Goal: Information Seeking & Learning: Learn about a topic

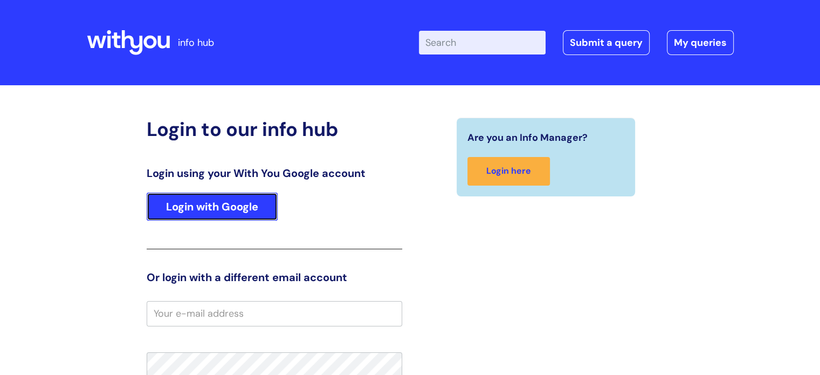
click at [225, 203] on link "Login with Google" at bounding box center [212, 206] width 131 height 28
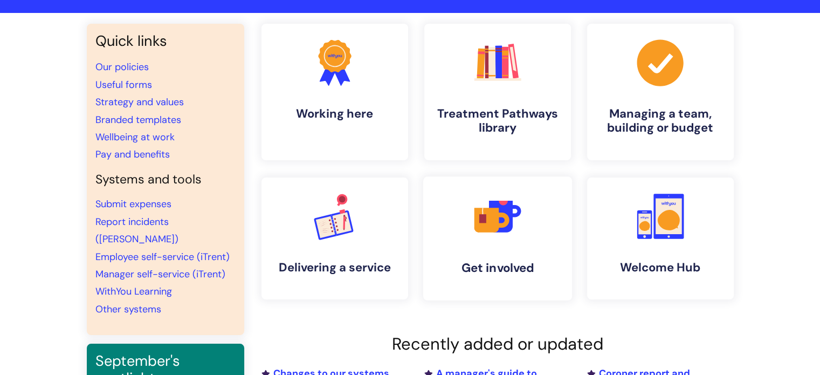
scroll to position [108, 0]
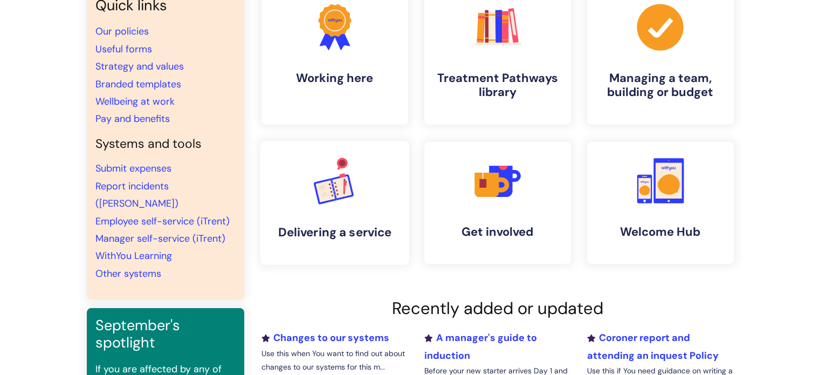
click at [303, 198] on link ".cls-1{font-family:DMSans-Bold, 'DM Sans';font-size:43.1802px;font-weight:700;}…" at bounding box center [334, 203] width 149 height 124
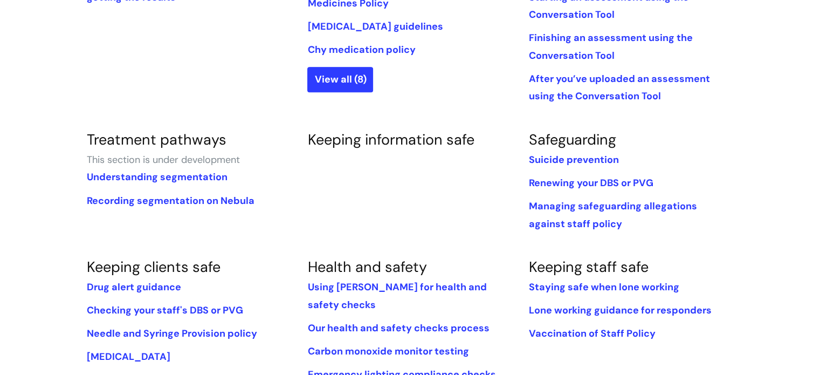
scroll to position [593, 0]
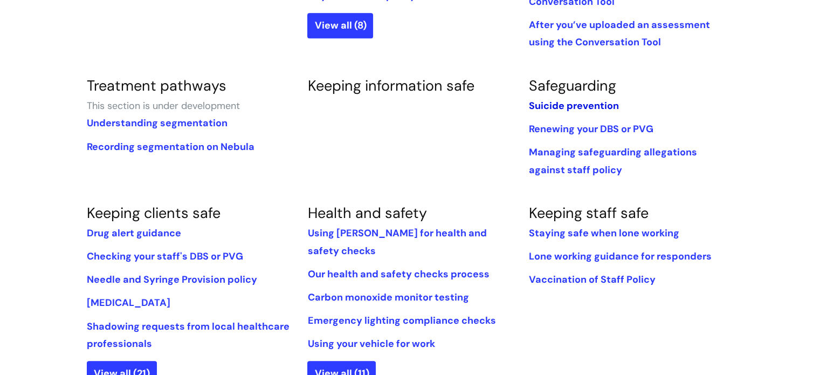
click at [567, 99] on link "Suicide prevention" at bounding box center [573, 105] width 90 height 13
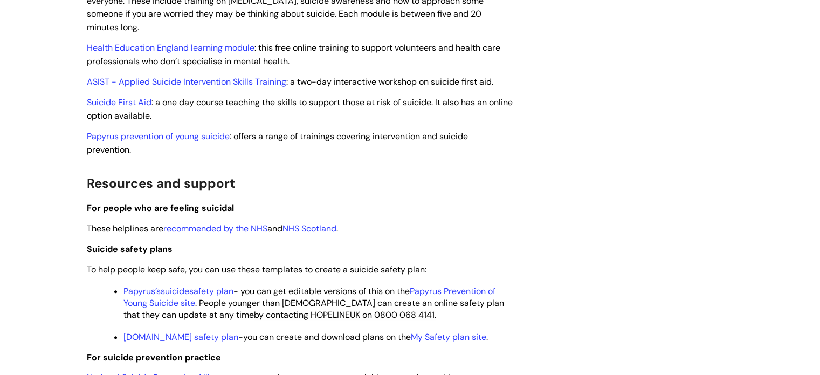
scroll to position [970, 0]
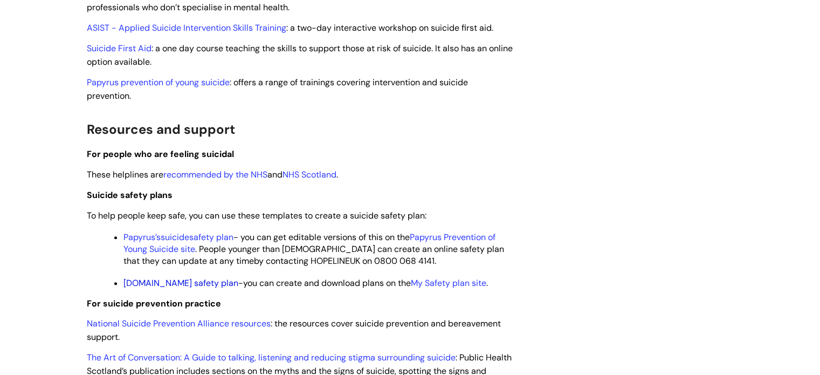
click at [156, 288] on link "StaySafe.Net safety plan" at bounding box center [180, 282] width 115 height 11
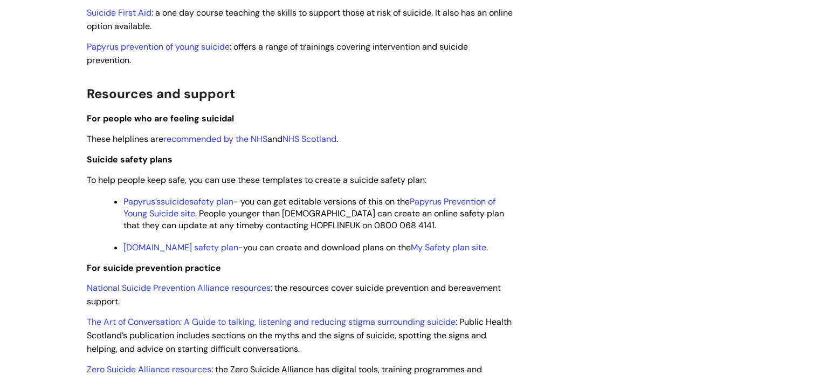
scroll to position [1024, 0]
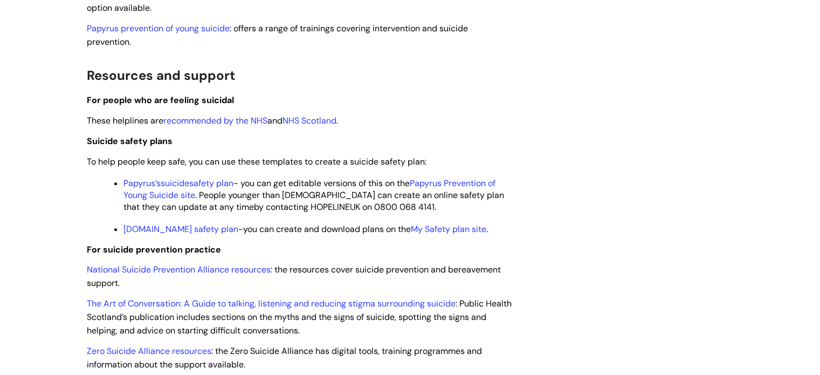
click at [176, 189] on span "suicide" at bounding box center [175, 182] width 29 height 11
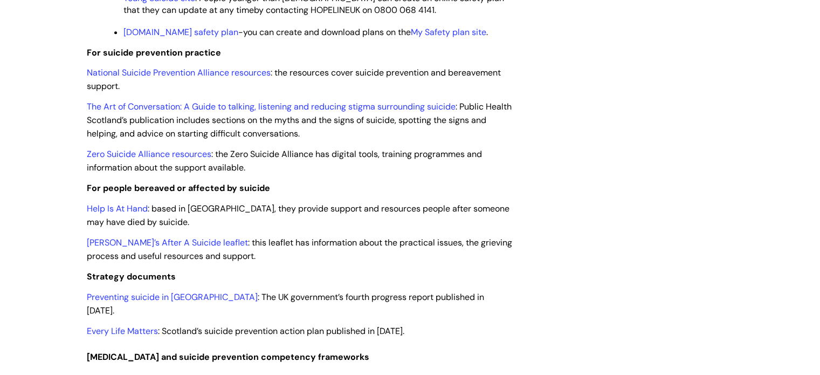
scroll to position [1240, 0]
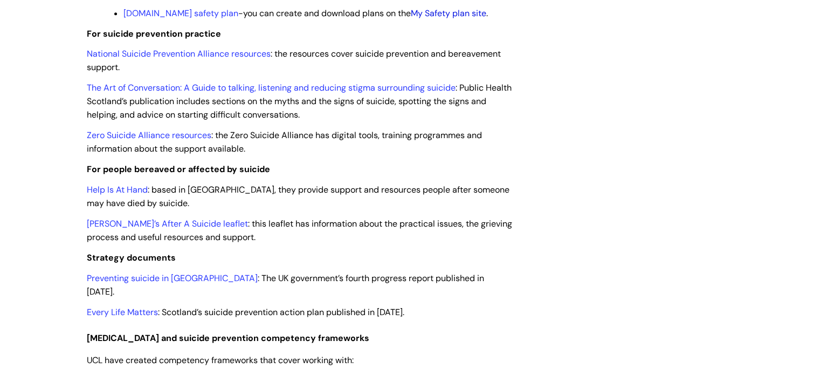
click at [423, 19] on link "My Safety plan site" at bounding box center [448, 13] width 75 height 11
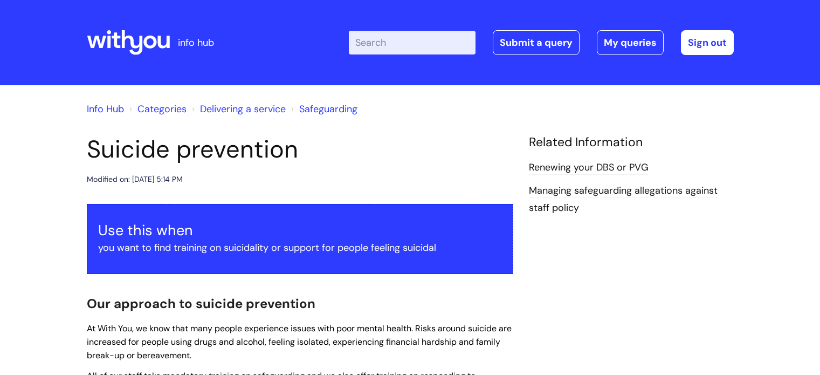
scroll to position [1240, 0]
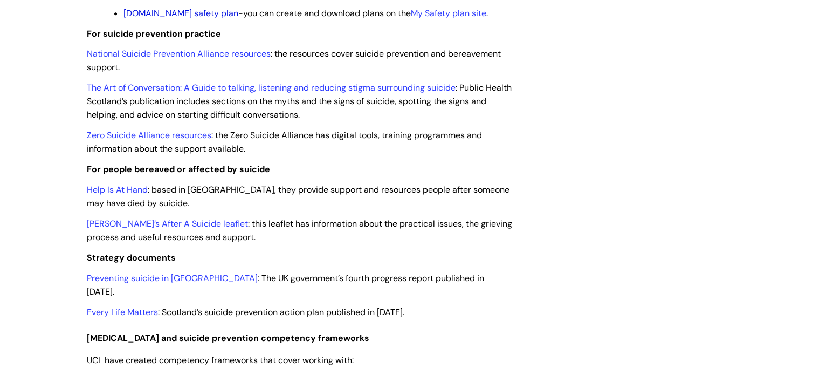
click at [161, 19] on link "[DOMAIN_NAME] safety plan" at bounding box center [180, 13] width 115 height 11
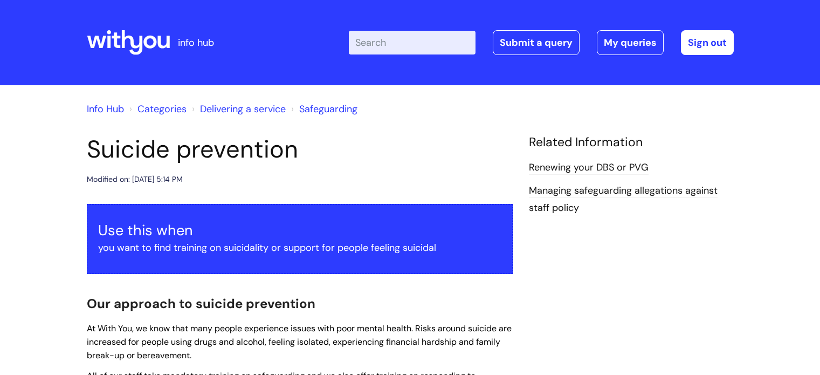
scroll to position [1240, 0]
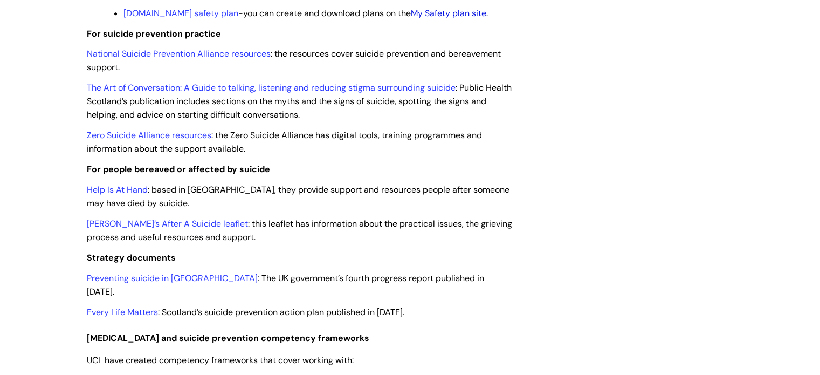
click at [441, 19] on link "My Safety plan site" at bounding box center [448, 13] width 75 height 11
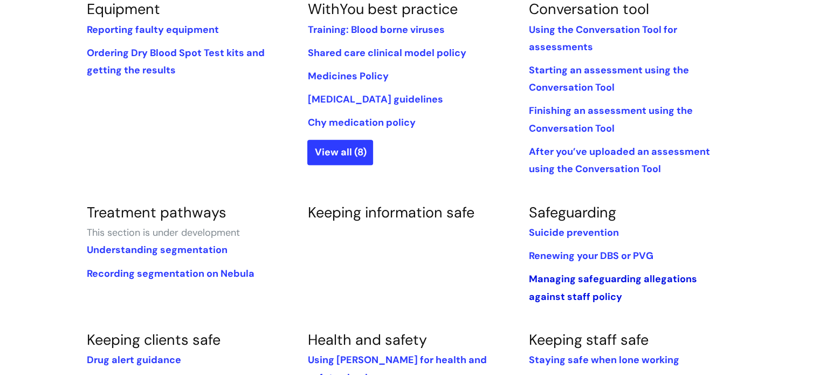
scroll to position [485, 0]
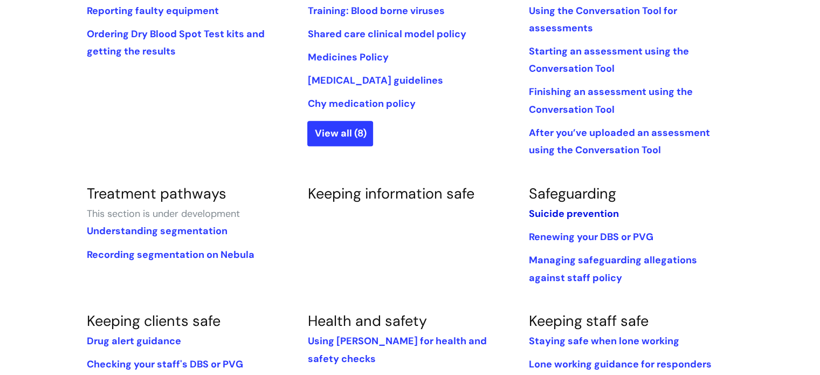
click at [563, 207] on link "Suicide prevention" at bounding box center [573, 213] width 90 height 13
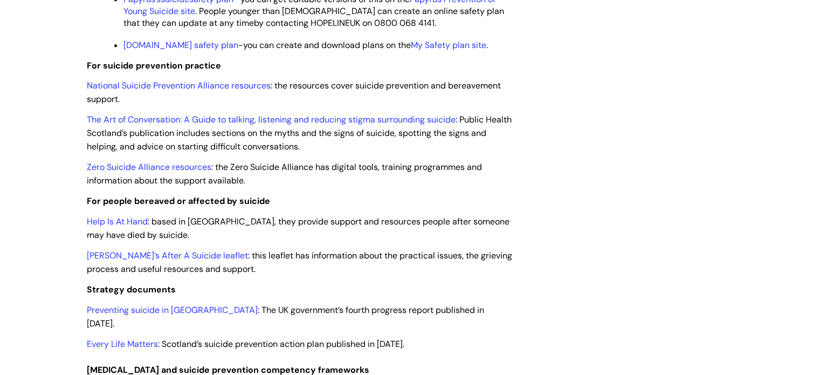
scroll to position [1203, 0]
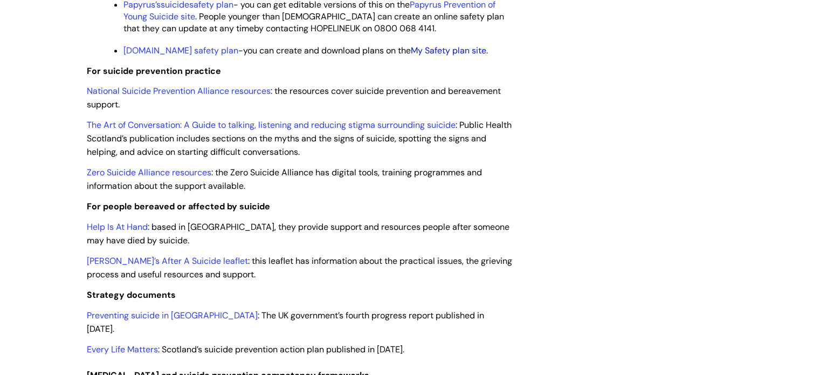
click at [437, 56] on link "My Safety plan site" at bounding box center [448, 50] width 75 height 11
